Goal: Task Accomplishment & Management: Use online tool/utility

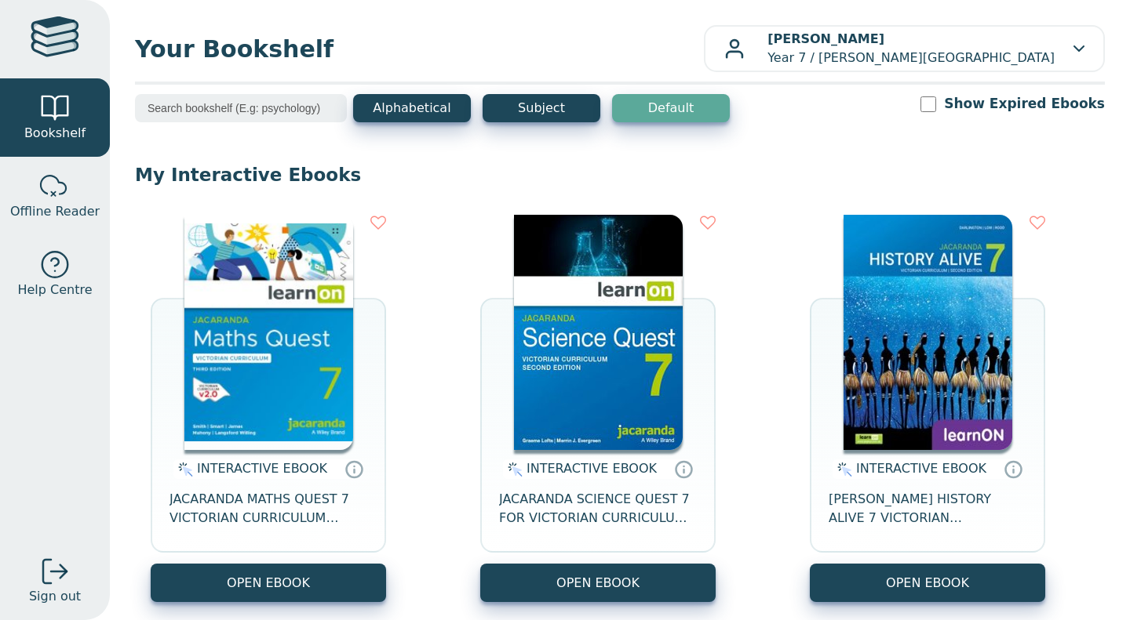
click at [898, 521] on span "[PERSON_NAME] HISTORY ALIVE 7 VICTORIAN CURRICULUM LEARNON EBOOK 2E" at bounding box center [927, 509] width 198 height 38
